Goal: Information Seeking & Learning: Learn about a topic

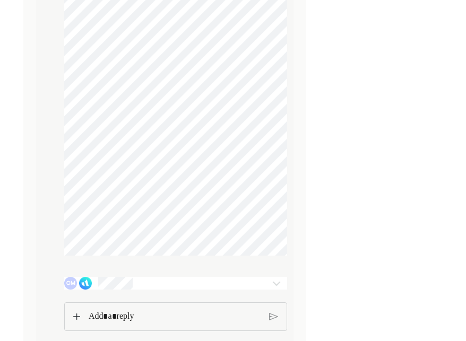
scroll to position [1828, 0]
click at [136, 291] on div "CM" at bounding box center [157, 284] width 186 height 13
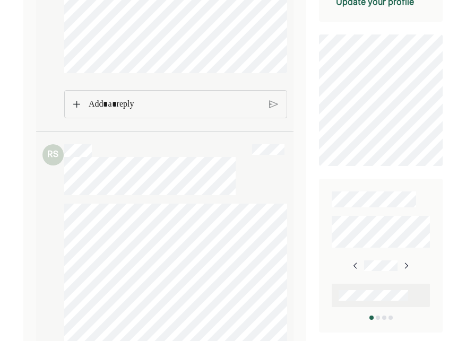
scroll to position [0, 0]
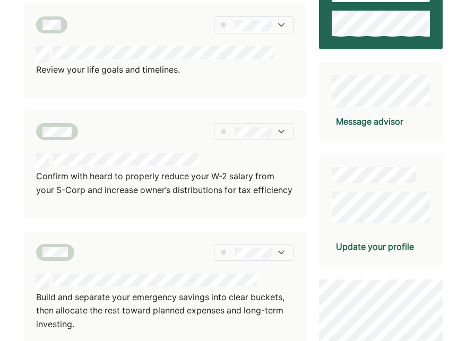
scroll to position [154, 0]
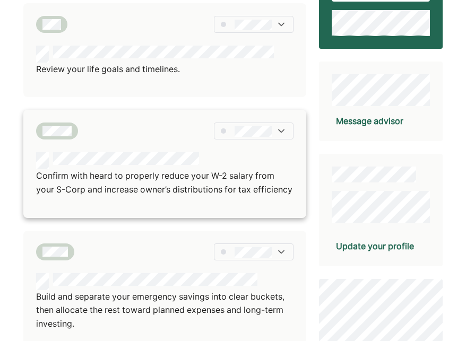
click at [145, 174] on p "Confirm with heard to properly reduce your W-2 salary from your S-Corp and incr…" at bounding box center [164, 182] width 257 height 27
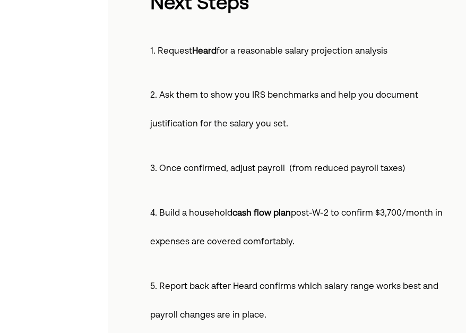
scroll to position [648, 0]
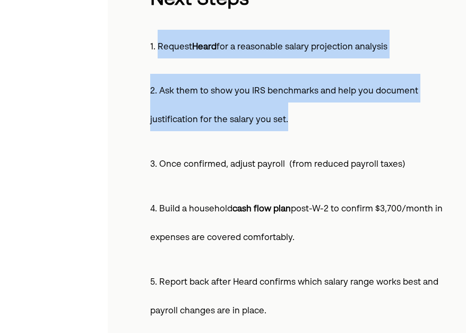
drag, startPoint x: 156, startPoint y: 47, endPoint x: 291, endPoint y: 121, distance: 153.4
click at [291, 121] on div "Right now, your household income includes $116,000 from your W-2 job plus $130,…" at bounding box center [303, 199] width 306 height 1360
copy div "Request Heard for a reasonable salary projection analysis 2. Ask them to show y…"
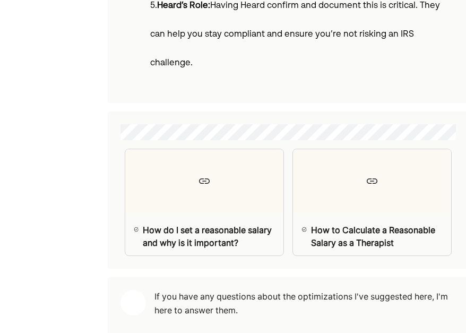
scroll to position [1438, 0]
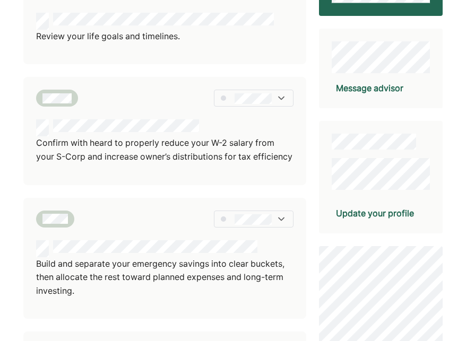
scroll to position [200, 0]
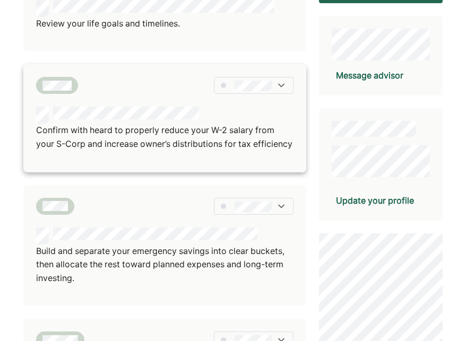
click at [228, 80] on div at bounding box center [254, 85] width 80 height 17
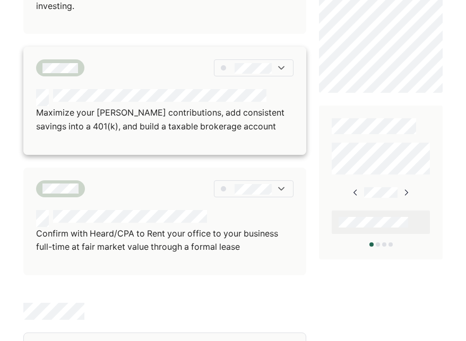
scroll to position [474, 0]
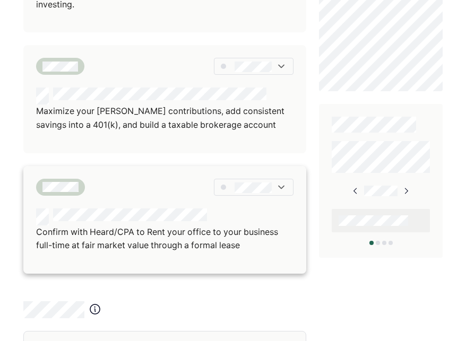
click at [161, 251] on p "Confirm with Heard/CPA to Rent your office to your business full-time at fair m…" at bounding box center [164, 238] width 257 height 27
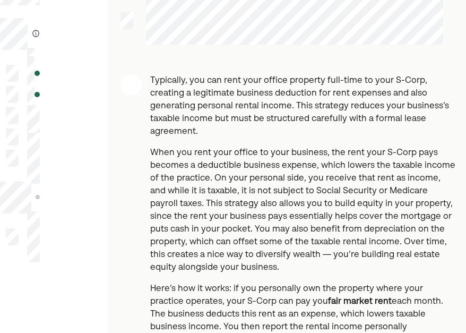
scroll to position [93, 0]
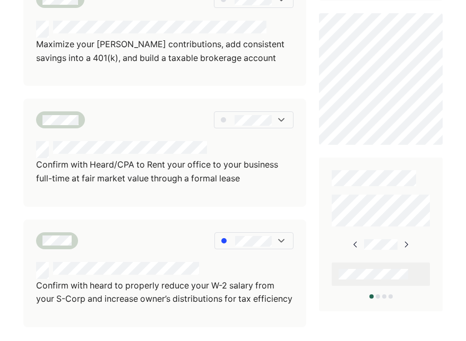
scroll to position [422, 0]
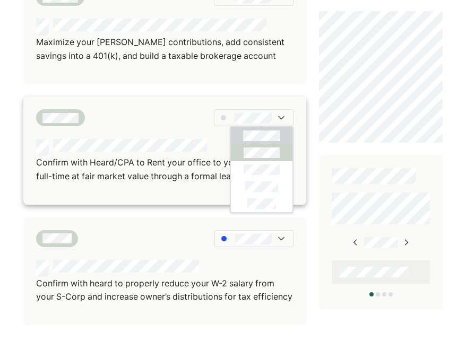
click at [239, 148] on div at bounding box center [262, 152] width 62 height 17
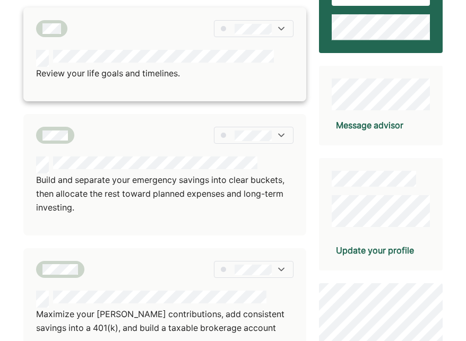
scroll to position [156, 0]
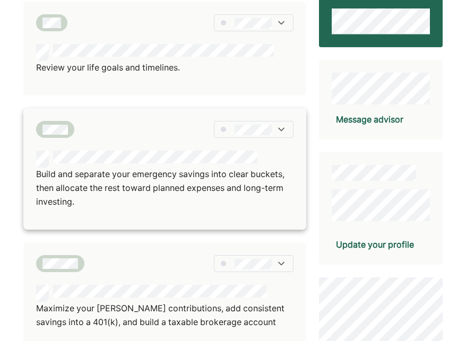
click at [224, 181] on p "Build and separate your emergency savings into clear buckets, then allocate the…" at bounding box center [164, 188] width 257 height 41
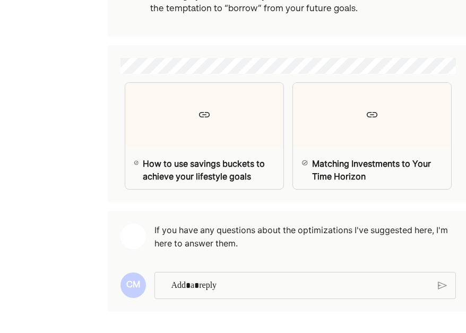
scroll to position [2331, 0]
click at [214, 282] on p "Rich Text Editor. Editing area: main" at bounding box center [300, 285] width 258 height 14
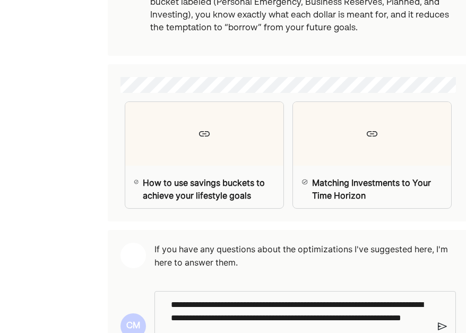
scroll to position [2375, 0]
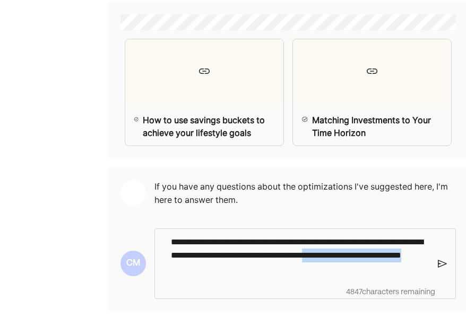
drag, startPoint x: 295, startPoint y: 270, endPoint x: 402, endPoint y: 255, distance: 108.2
click at [402, 255] on p "**********" at bounding box center [300, 255] width 258 height 41
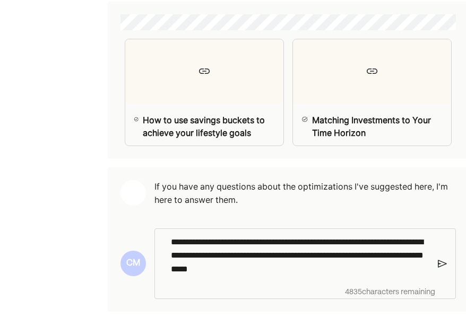
click at [283, 265] on p "**********" at bounding box center [300, 255] width 258 height 41
click at [335, 265] on p "**********" at bounding box center [300, 255] width 258 height 41
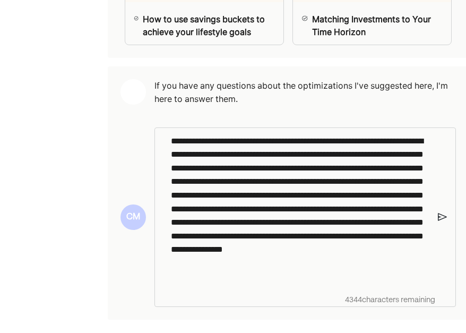
scroll to position [2472, 0]
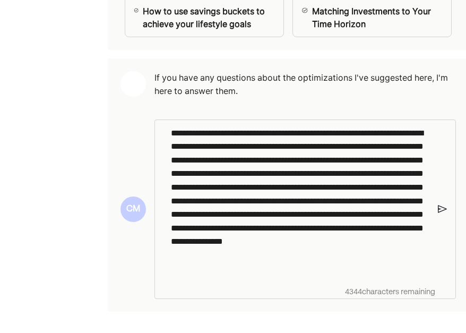
click at [440, 214] on img at bounding box center [442, 209] width 9 height 10
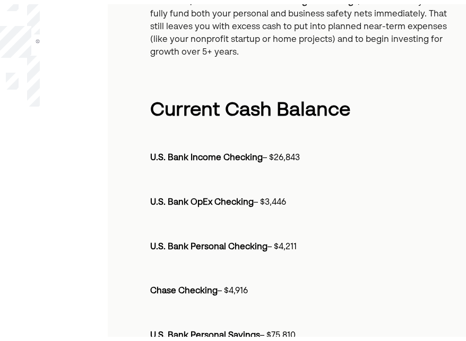
scroll to position [0, 0]
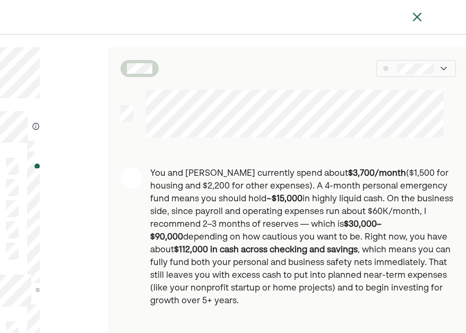
click at [423, 76] on div at bounding box center [416, 68] width 80 height 17
click at [423, 16] on img at bounding box center [417, 17] width 13 height 13
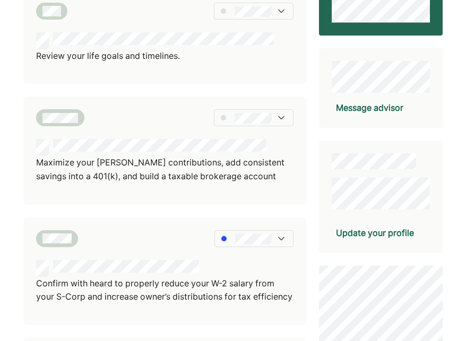
scroll to position [161, 0]
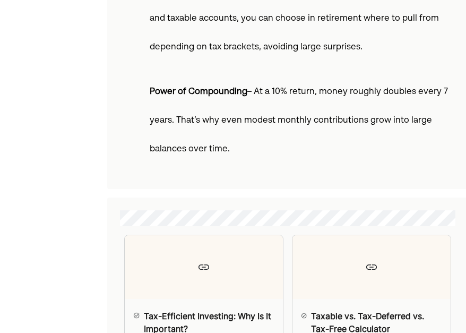
scroll to position [1541, 0]
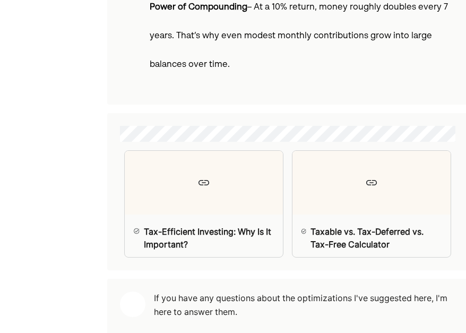
scroll to position [1570, 0]
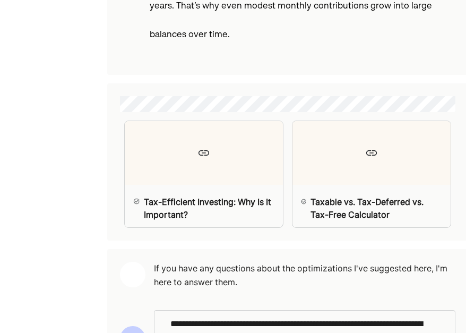
click at [439, 334] on img at bounding box center [441, 339] width 9 height 10
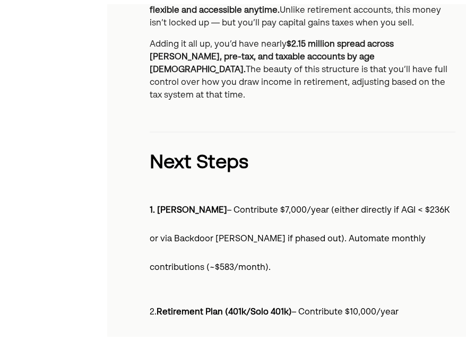
scroll to position [0, 0]
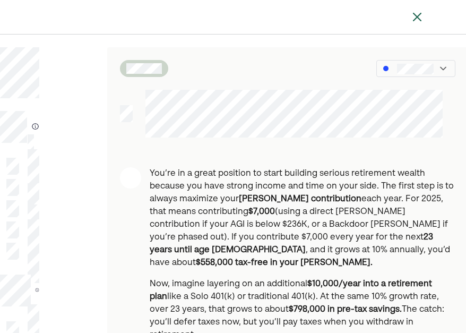
click at [415, 23] on div at bounding box center [233, 17] width 466 height 34
click at [414, 11] on img at bounding box center [417, 17] width 13 height 13
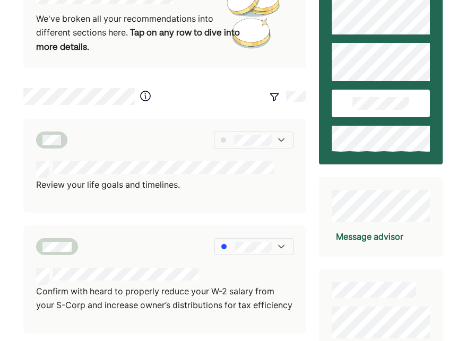
scroll to position [39, 0]
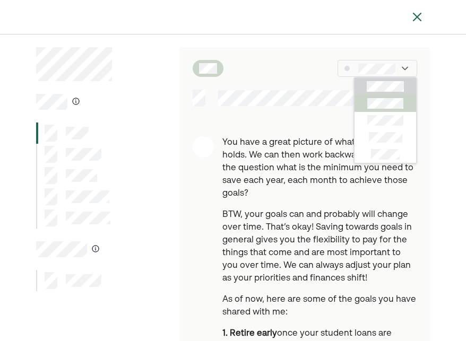
click at [363, 102] on div at bounding box center [385, 103] width 62 height 17
